Goal: Obtain resource: Download file/media

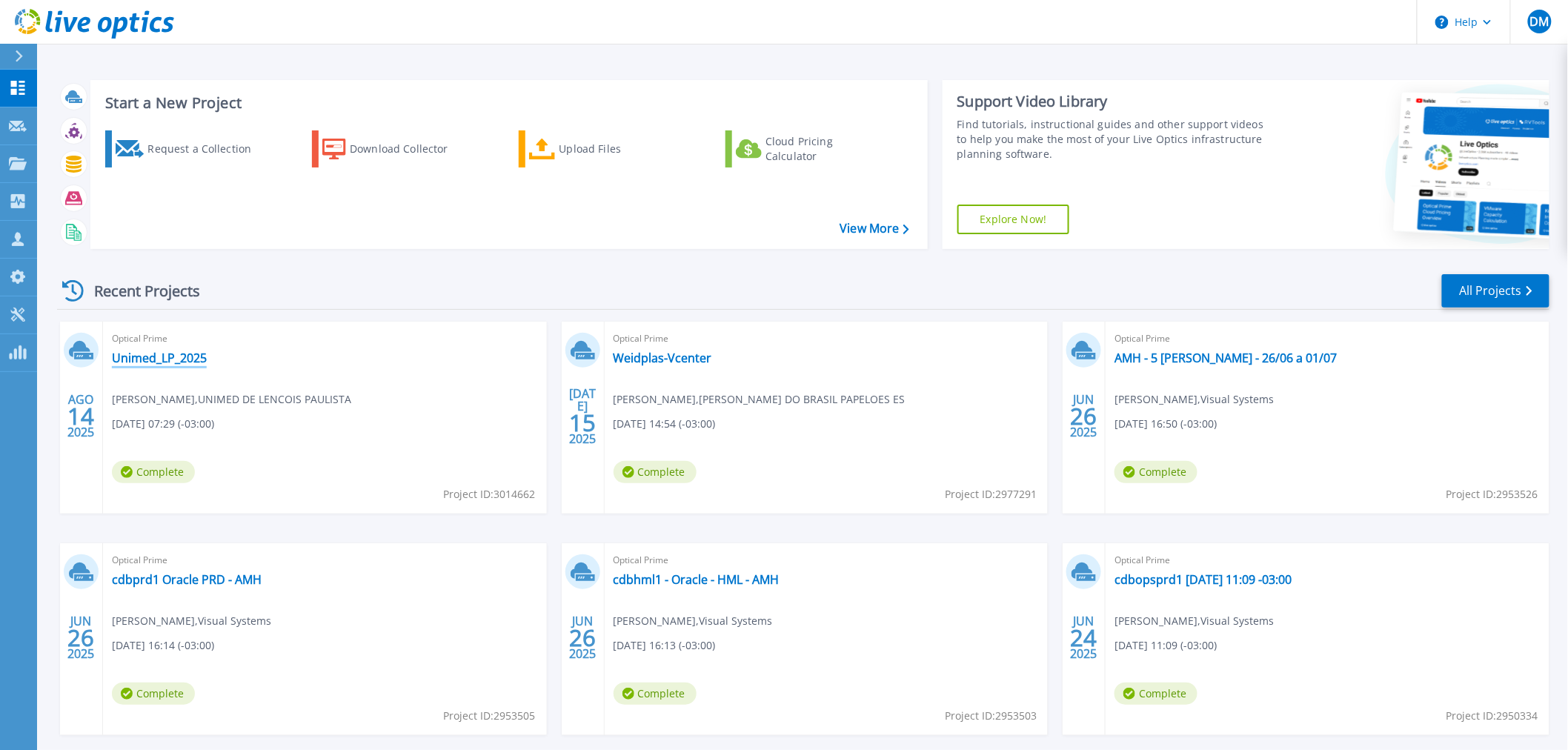
click at [149, 351] on link "Unimed_LP_2025" at bounding box center [159, 358] width 95 height 15
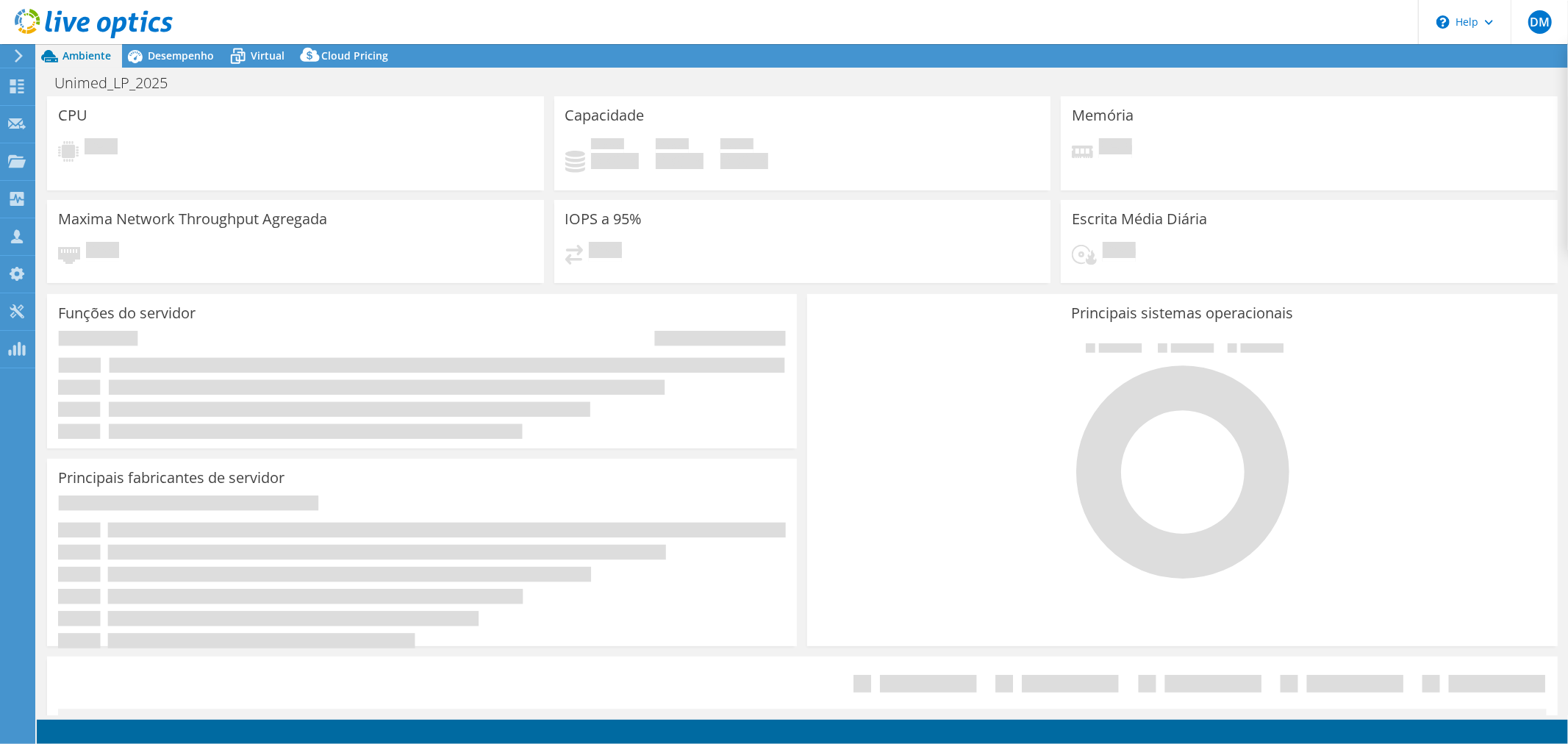
select select "USD"
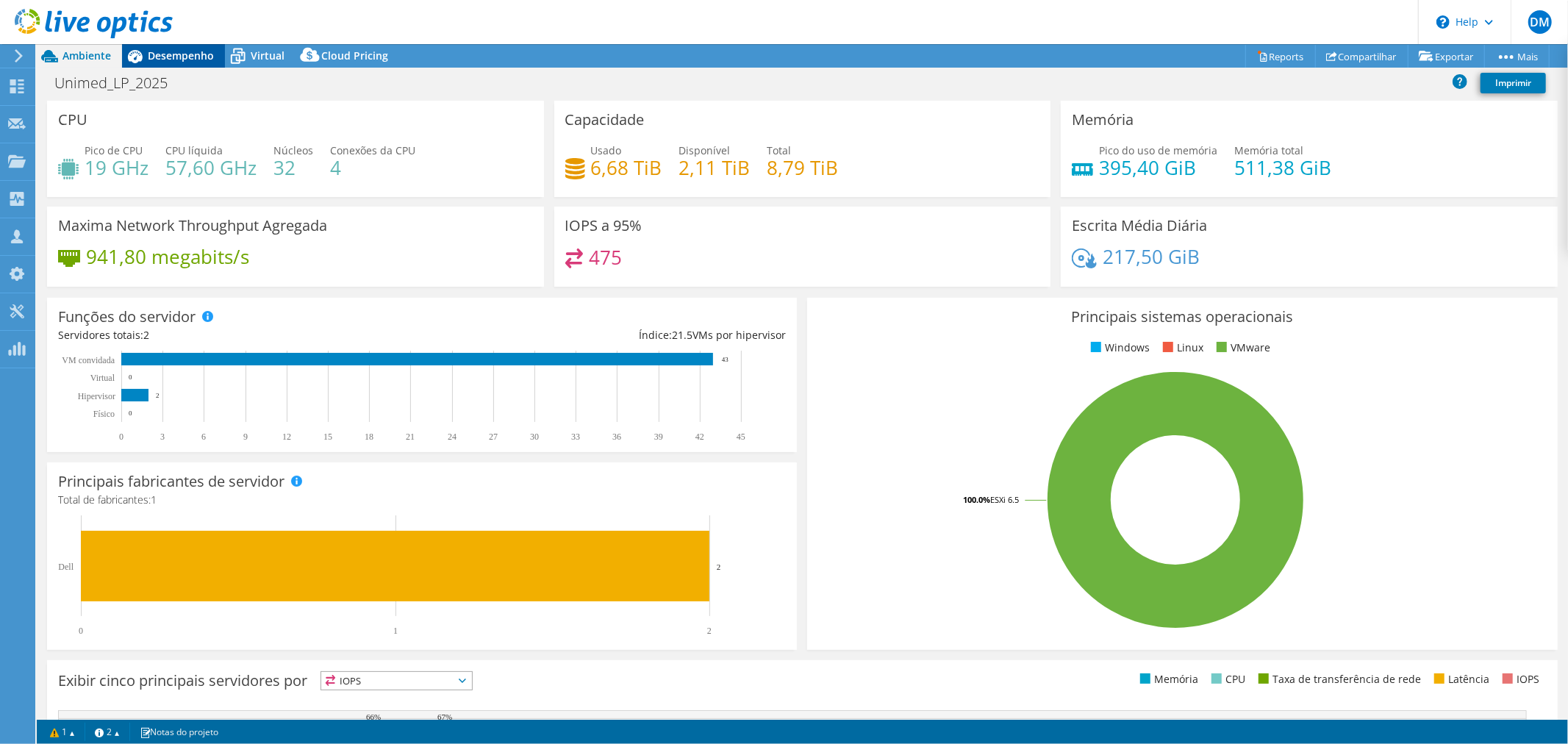
click at [196, 52] on span "Desempenho" at bounding box center [181, 55] width 66 height 14
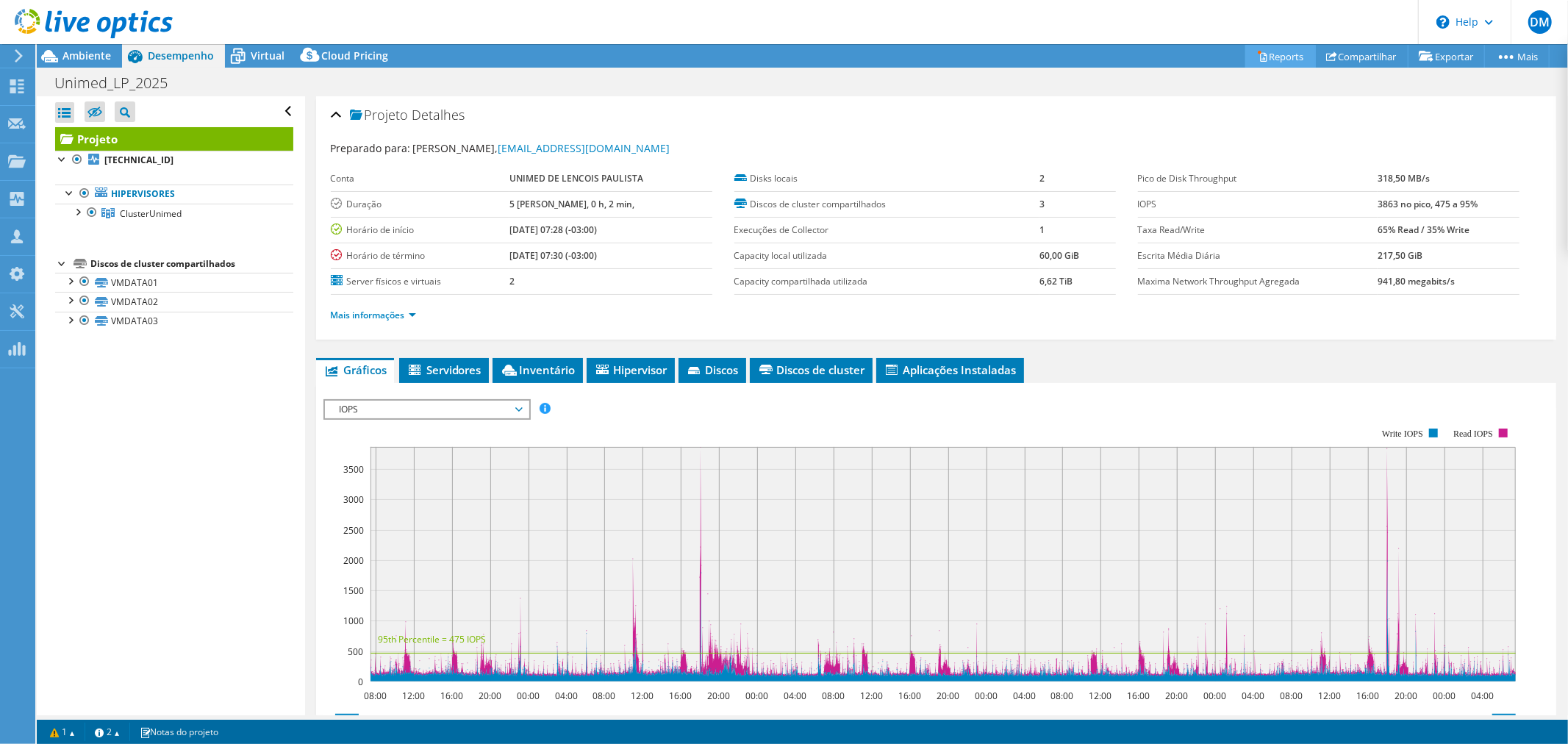
click at [1284, 52] on link "Reports" at bounding box center [1280, 56] width 70 height 23
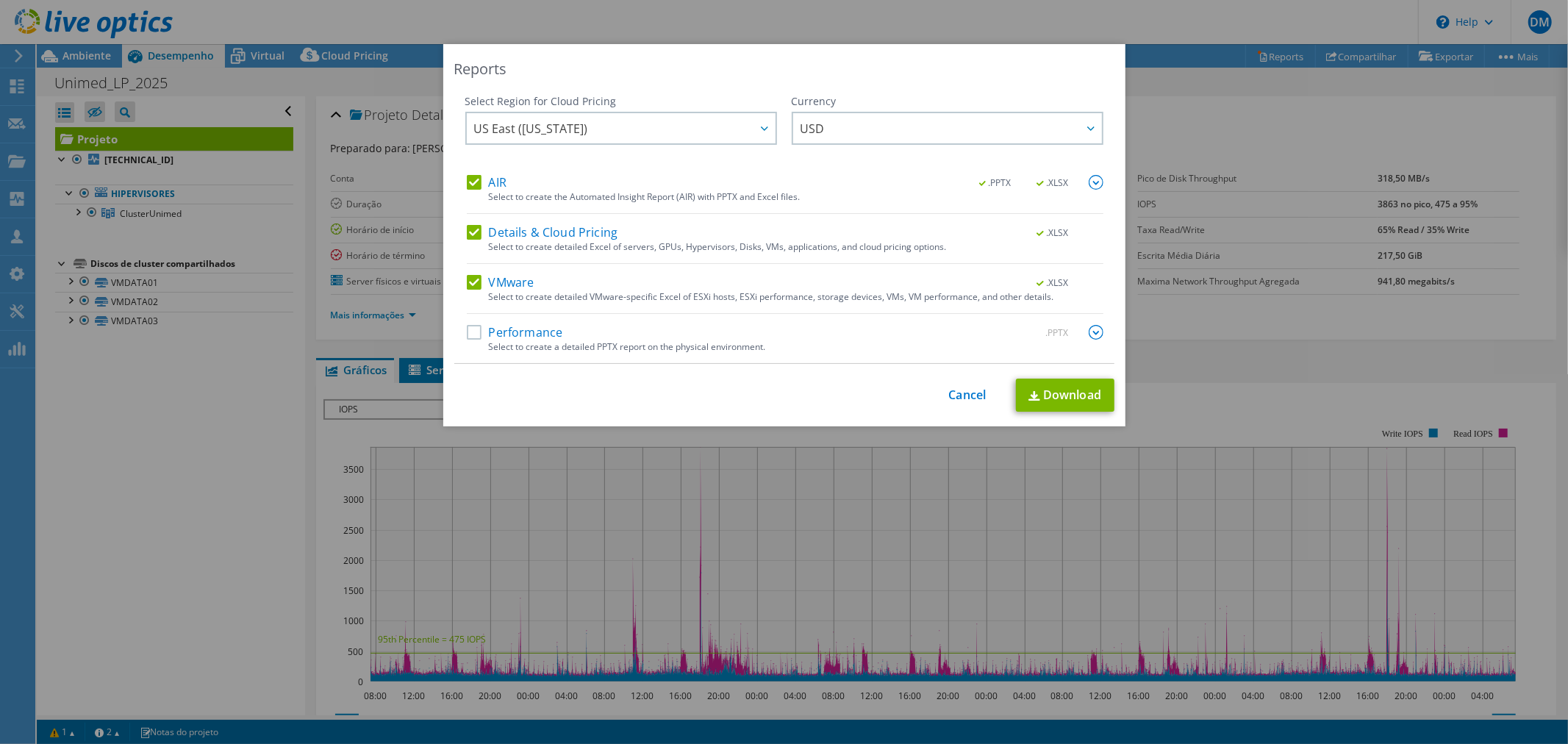
click at [515, 328] on label "Performance" at bounding box center [514, 332] width 96 height 15
click at [0, 0] on input "Performance" at bounding box center [0, 0] width 0 height 0
click at [1031, 391] on img at bounding box center [1034, 396] width 12 height 10
